Goal: Find specific page/section: Find specific page/section

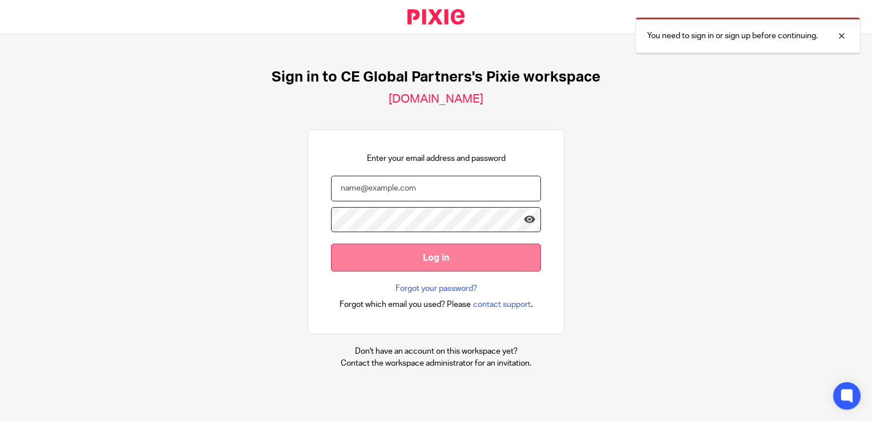
type input "[EMAIL_ADDRESS][DOMAIN_NAME]"
click at [380, 257] on input "Log in" at bounding box center [436, 258] width 210 height 28
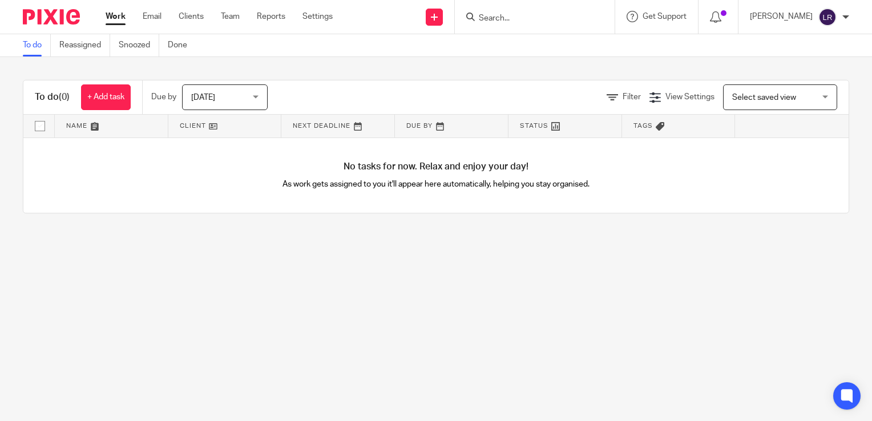
drag, startPoint x: 119, startPoint y: 17, endPoint x: 130, endPoint y: 13, distance: 11.8
click at [119, 17] on link "Work" at bounding box center [116, 16] width 20 height 11
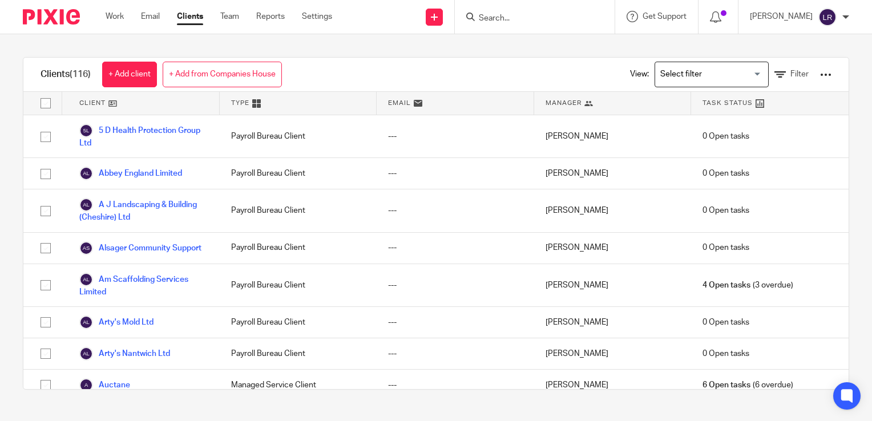
click at [519, 14] on input "Search" at bounding box center [529, 19] width 103 height 10
type input "stiled"
click at [512, 47] on link at bounding box center [546, 44] width 142 height 17
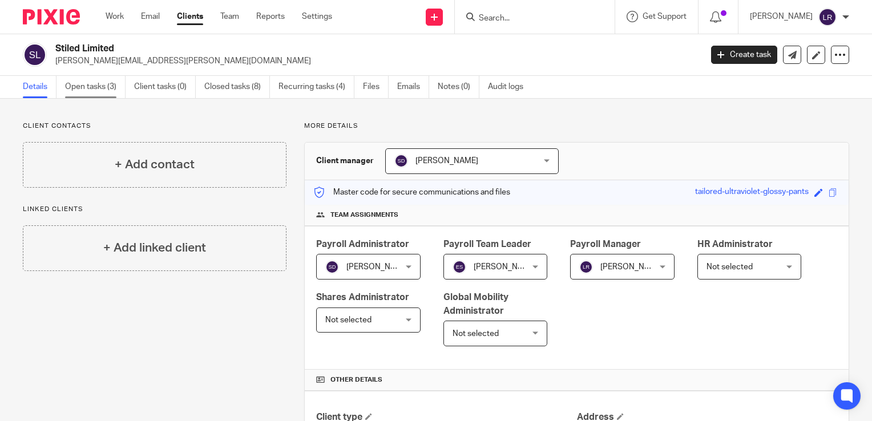
click at [104, 88] on link "Open tasks (3)" at bounding box center [95, 87] width 61 height 22
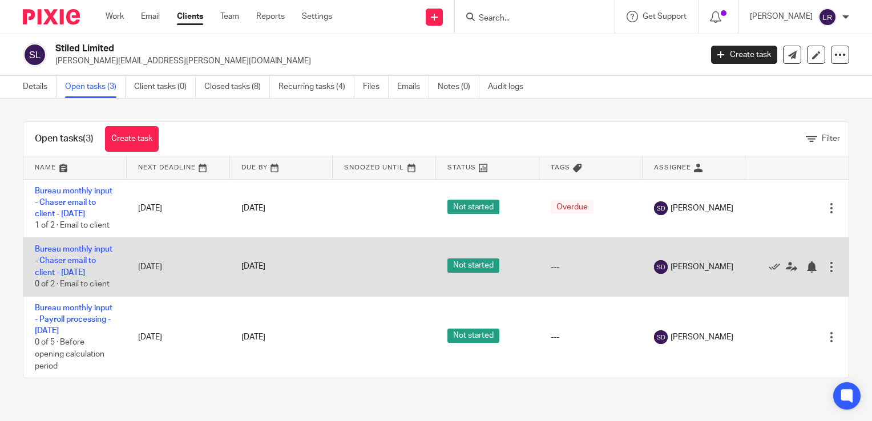
scroll to position [15, 0]
